Goal: Transaction & Acquisition: Purchase product/service

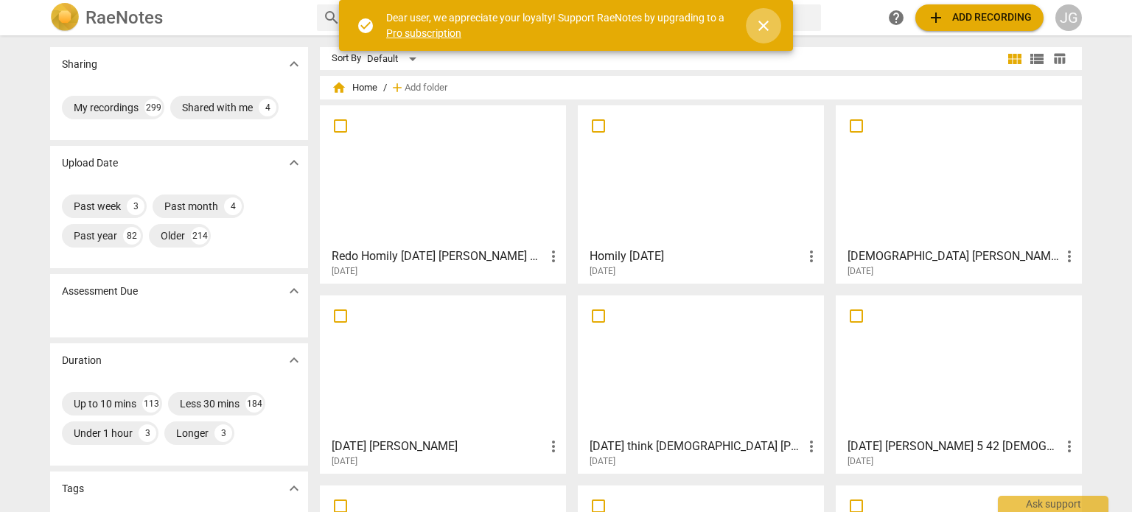
click at [761, 24] on span "close" at bounding box center [764, 26] width 18 height 18
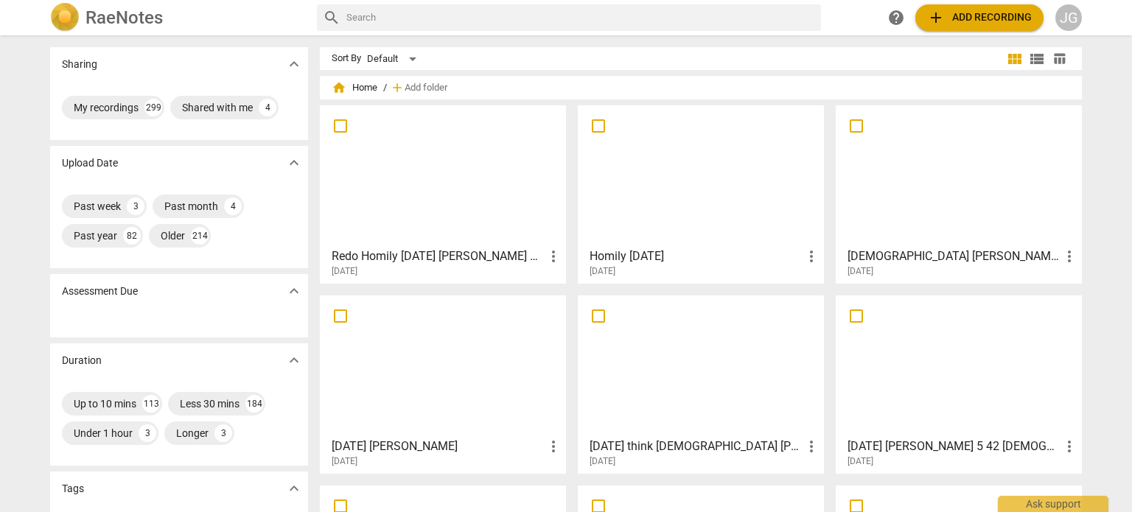
click at [961, 15] on span "add Add recording" at bounding box center [979, 18] width 105 height 18
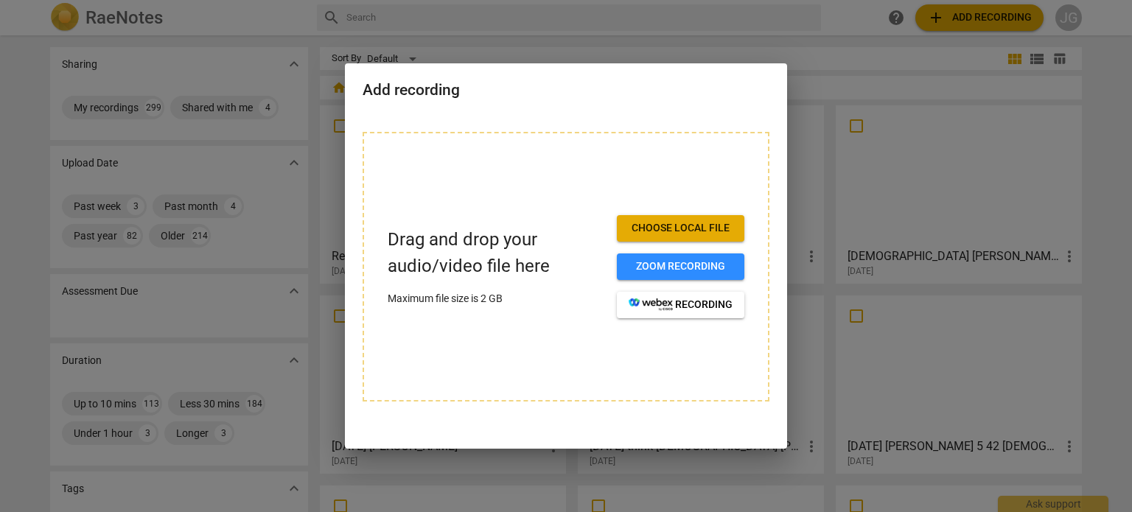
click at [652, 219] on button "Choose local file" at bounding box center [681, 228] width 128 height 27
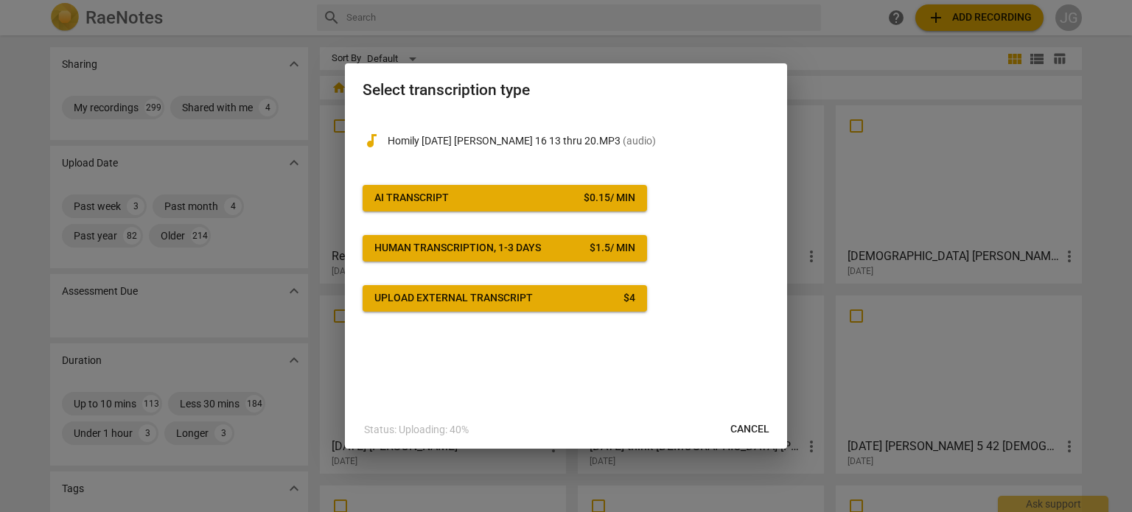
click at [573, 194] on span "AI Transcript $ 0.15 / min" at bounding box center [504, 198] width 261 height 15
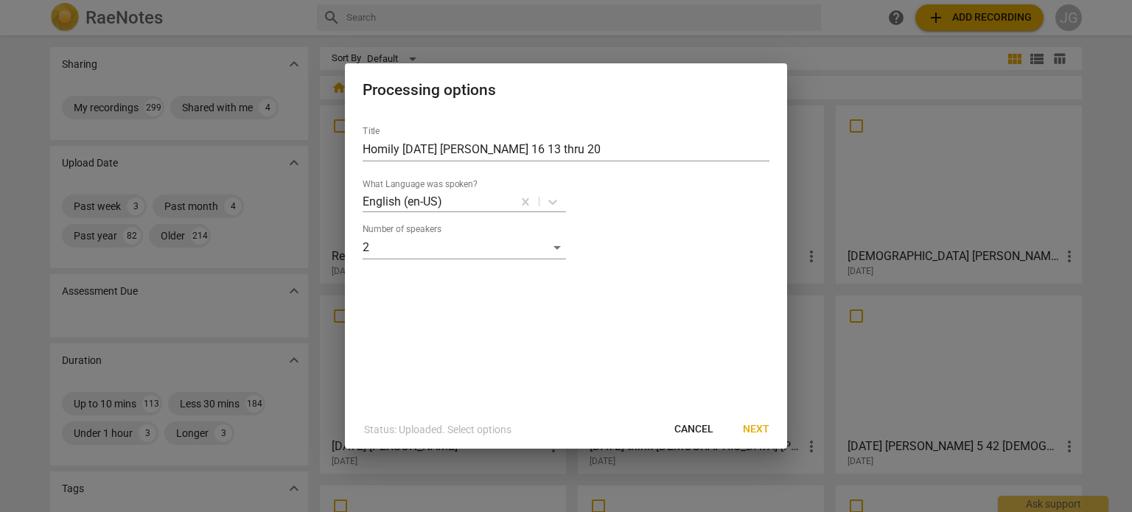
click at [758, 422] on span "Next" at bounding box center [756, 429] width 27 height 15
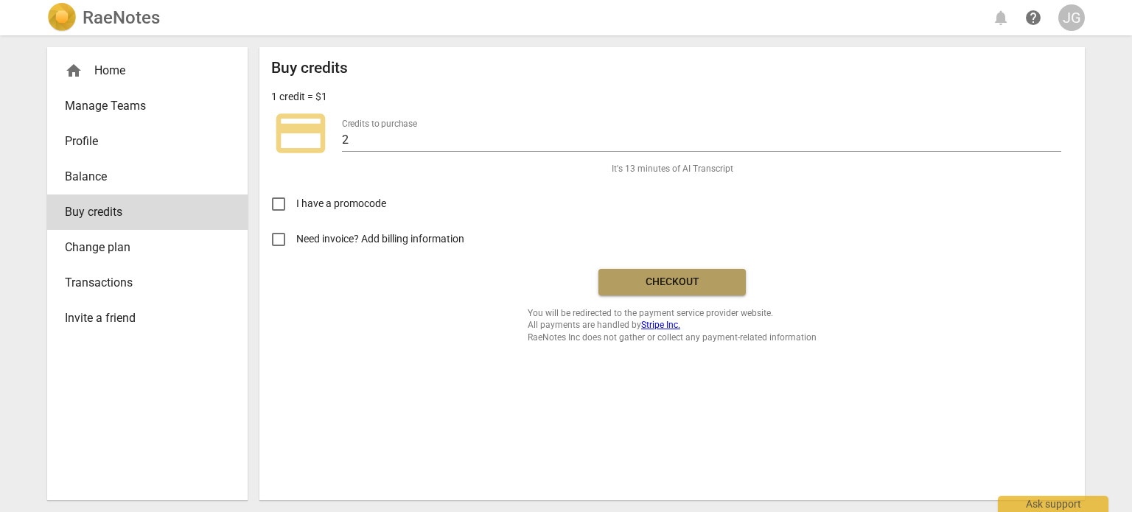
click at [698, 269] on button "Checkout" at bounding box center [672, 282] width 147 height 27
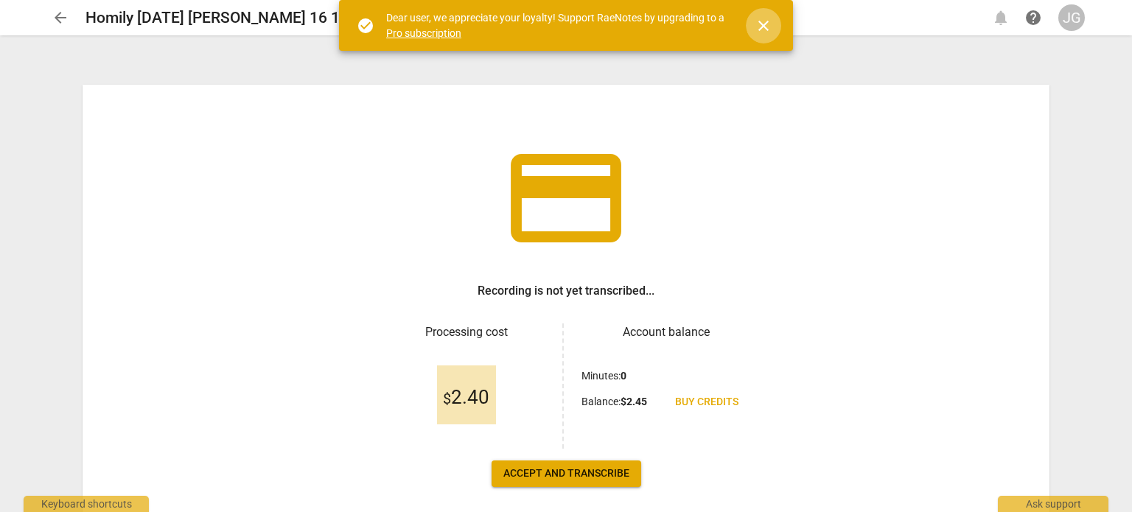
click at [766, 21] on span "close" at bounding box center [764, 26] width 18 height 18
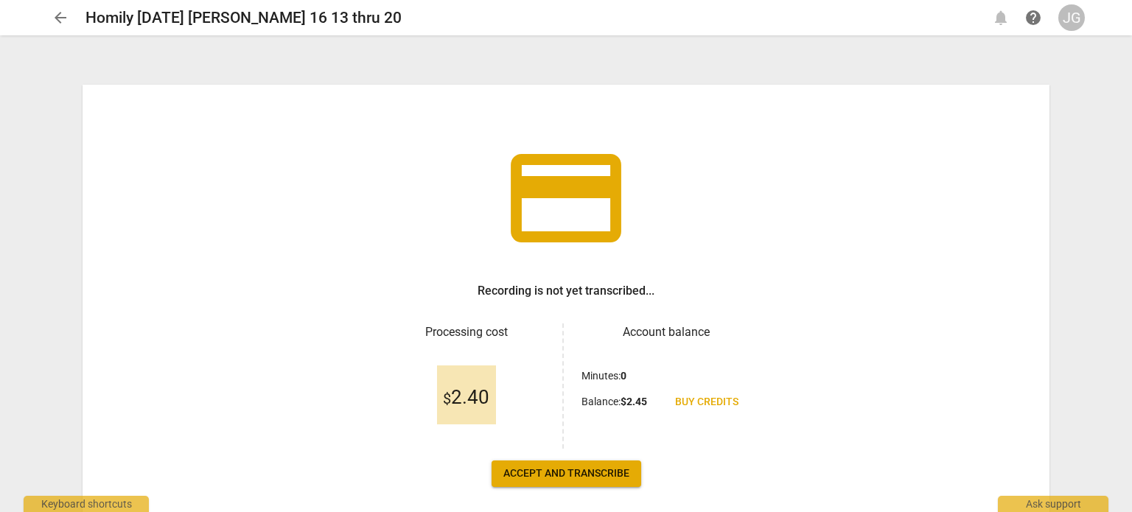
click at [574, 474] on span "Accept and transcribe" at bounding box center [566, 474] width 126 height 15
